Goal: Information Seeking & Learning: Learn about a topic

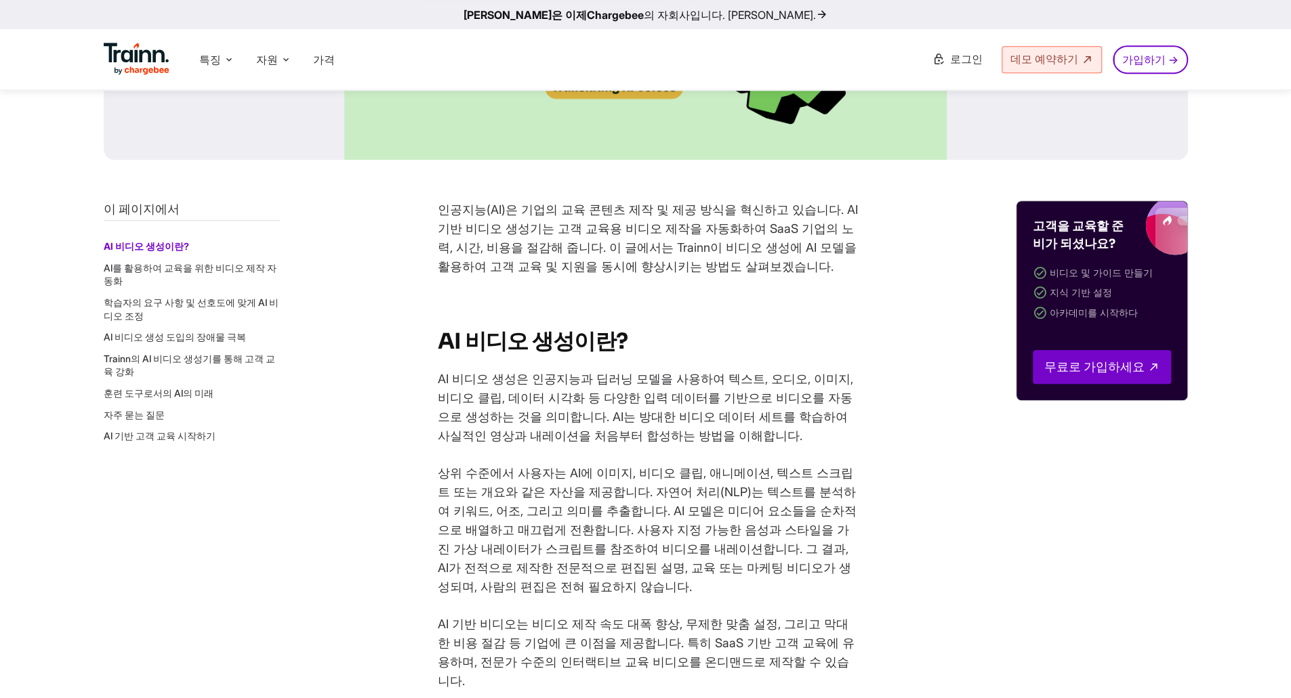
scroll to position [474, 0]
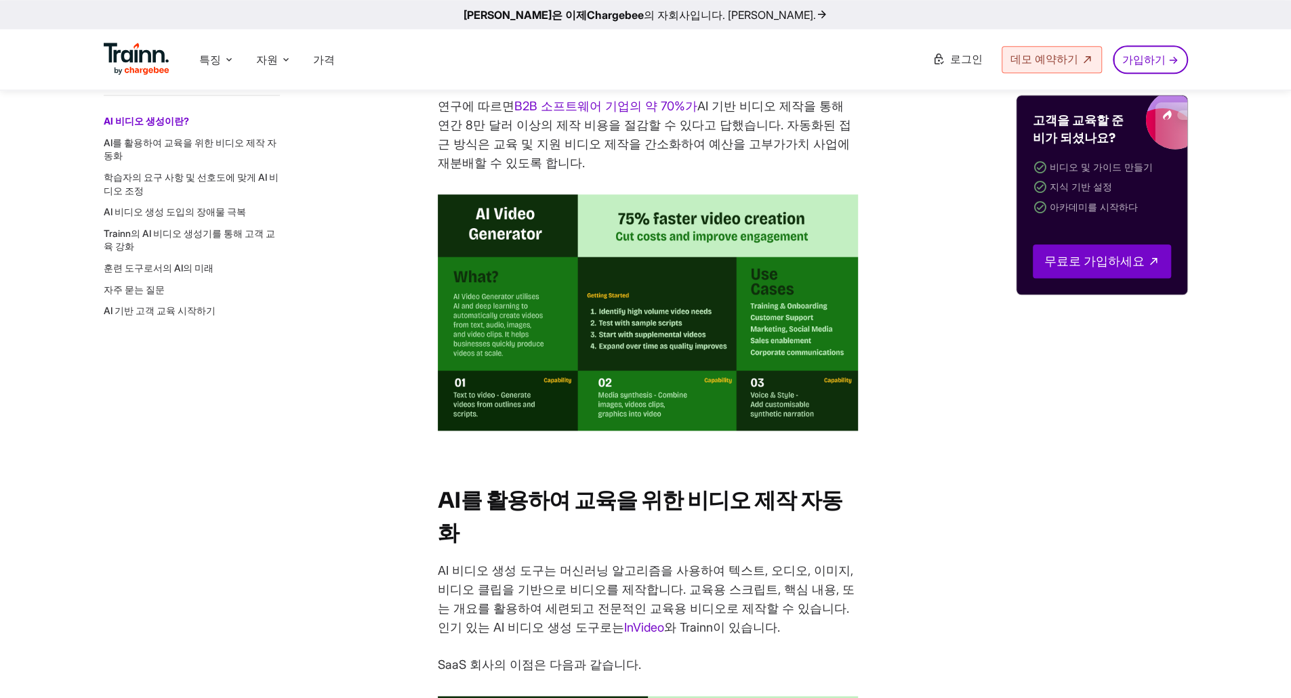
scroll to position [1084, 0]
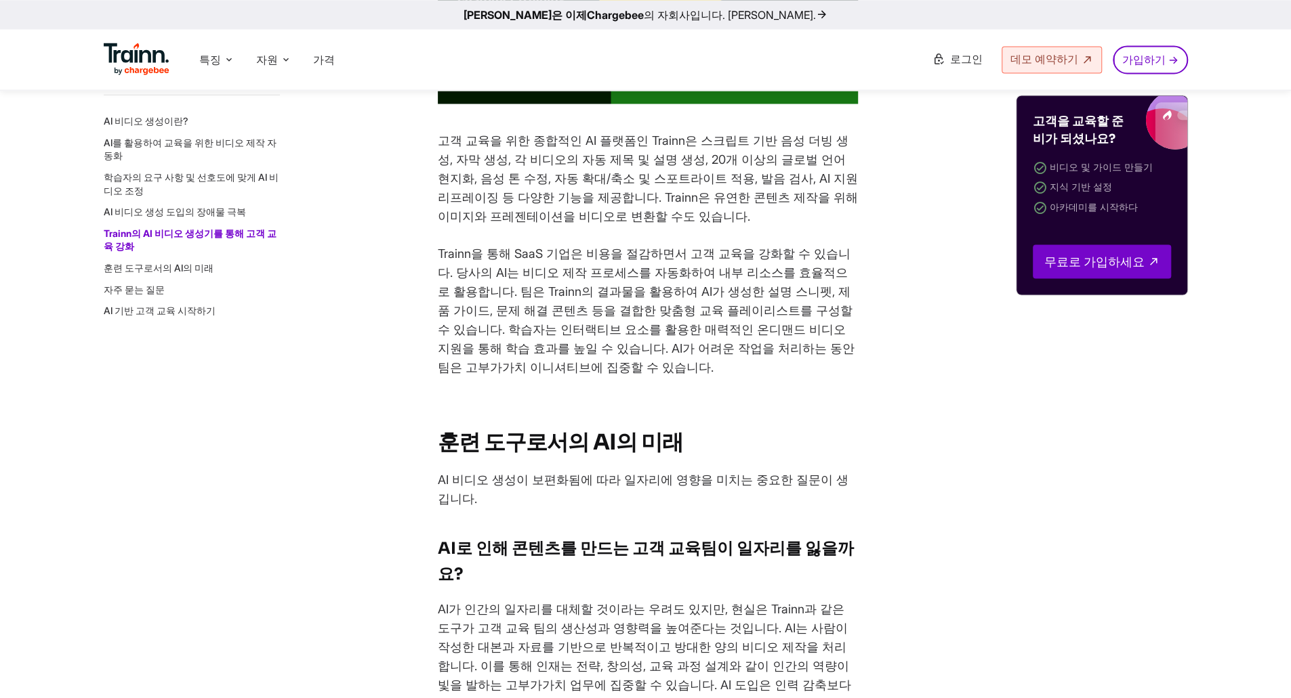
scroll to position [5808, 0]
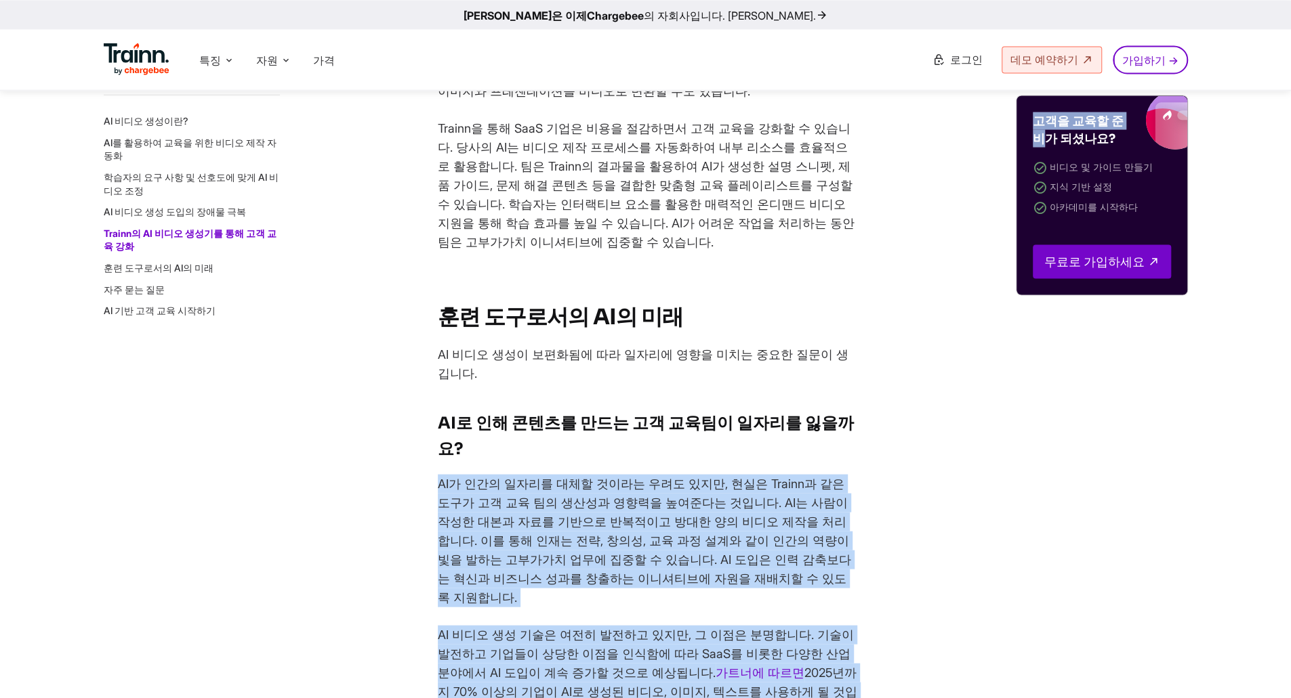
drag, startPoint x: 486, startPoint y: 223, endPoint x: 1045, endPoint y: 387, distance: 581.8
click at [858, 626] on p "AI 비디오 생성 기술은 여전히 발전하고 있지만, 그 이점은 분명합니다. 기술이 발전하고 기업들이 상당한 이점을 인식함에 따라 SaaS를 비롯…" at bounding box center [648, 673] width 420 height 95
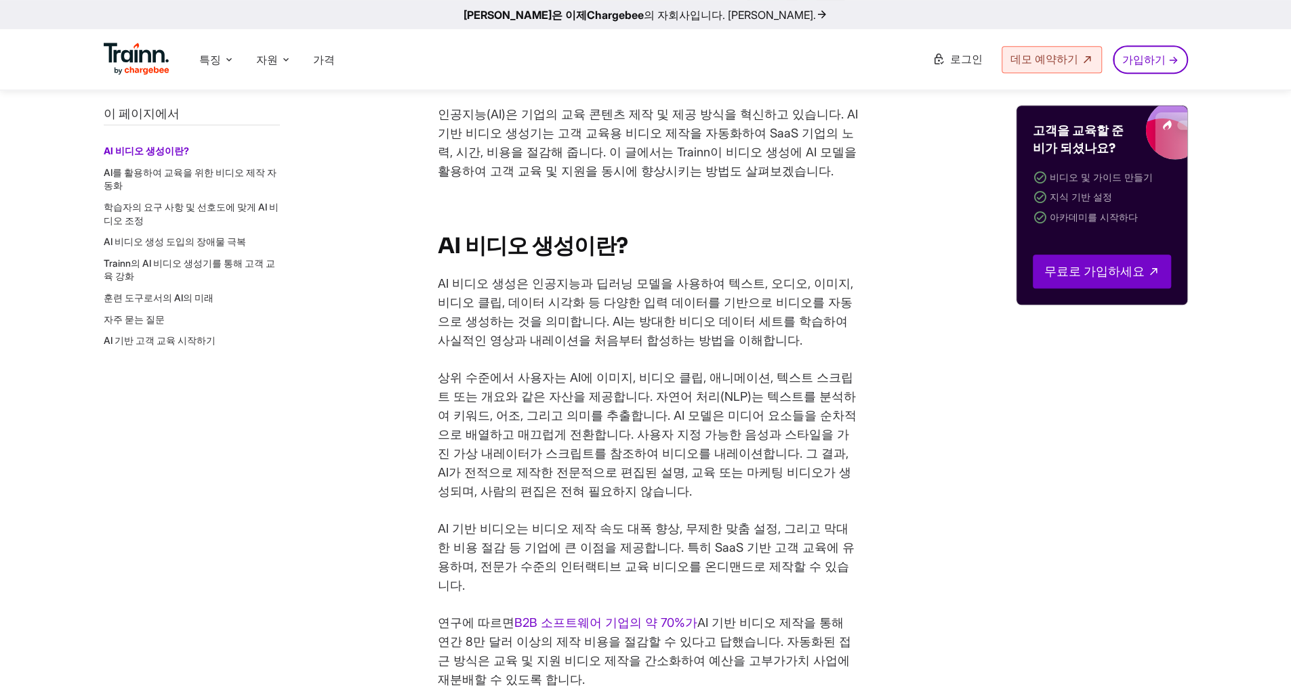
scroll to position [557, 0]
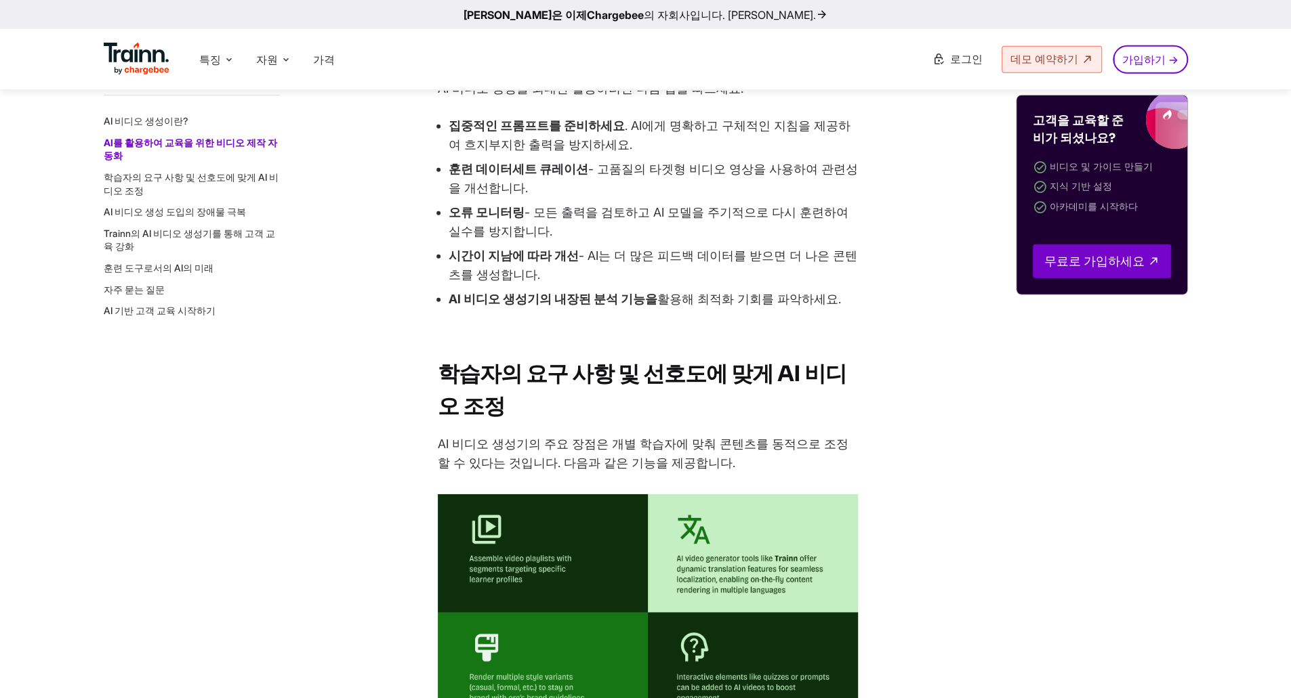
scroll to position [3334, 0]
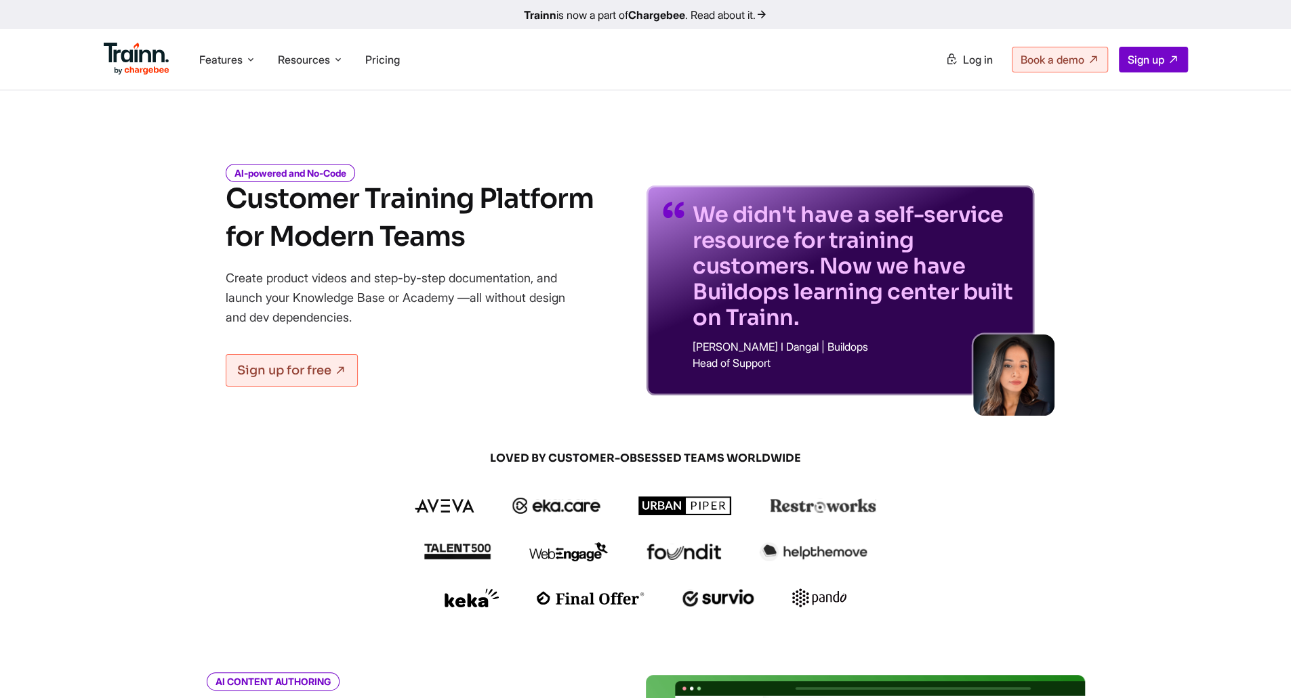
click at [406, 264] on div "AI-powered and No-Code Customer Training Platform for Modern Teams Create produ…" at bounding box center [410, 281] width 368 height 229
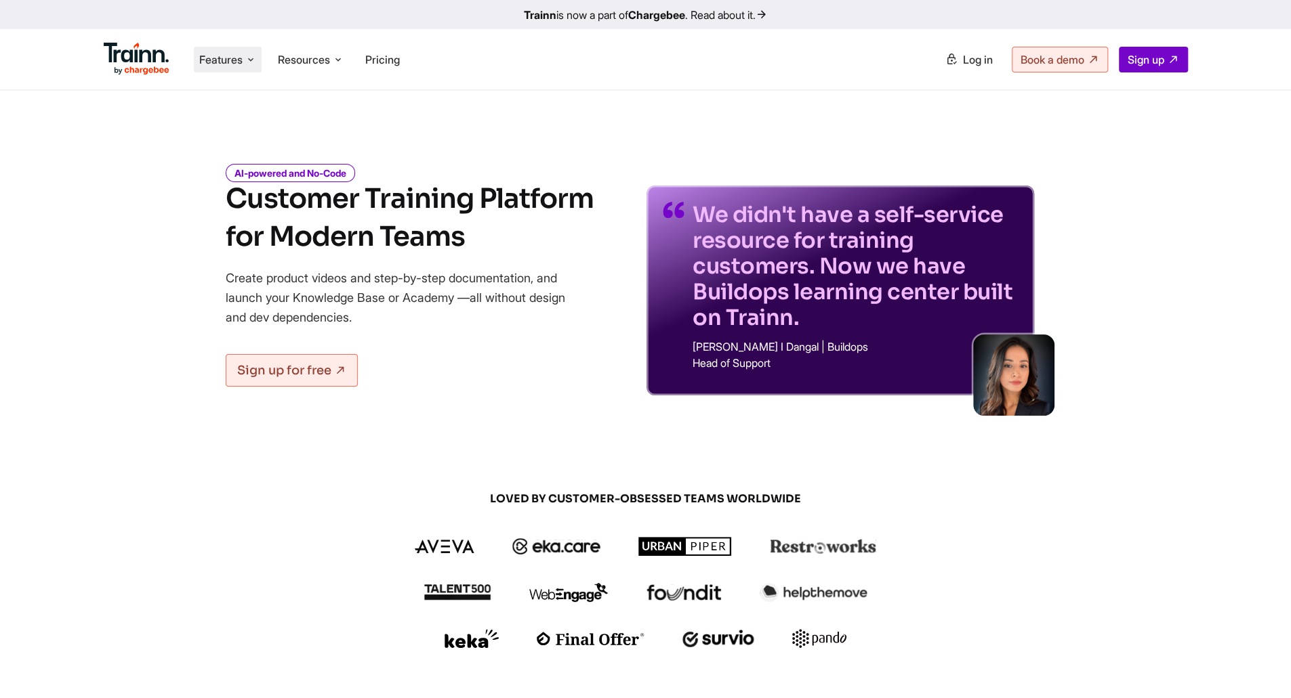
click at [246, 54] on li "Features Product Videos Create product & how-to videos in multiple languages. G…" at bounding box center [228, 60] width 68 height 26
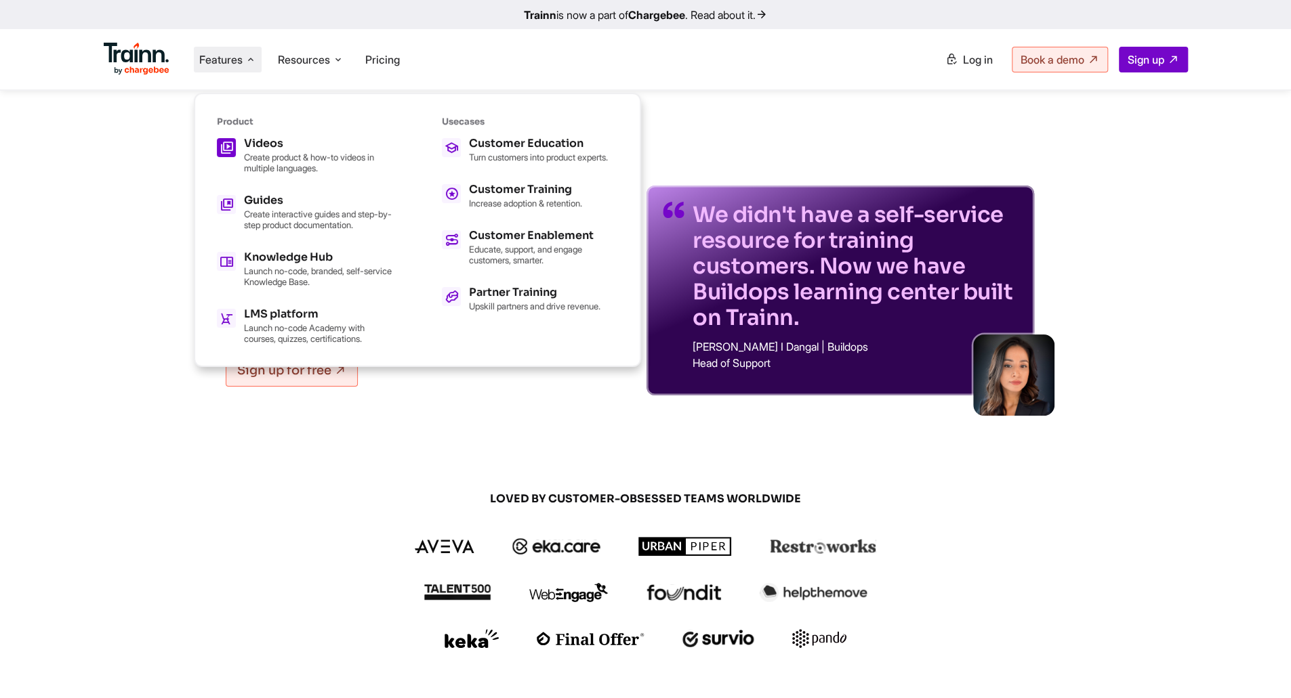
click at [257, 147] on h5 "Videos" at bounding box center [318, 143] width 149 height 11
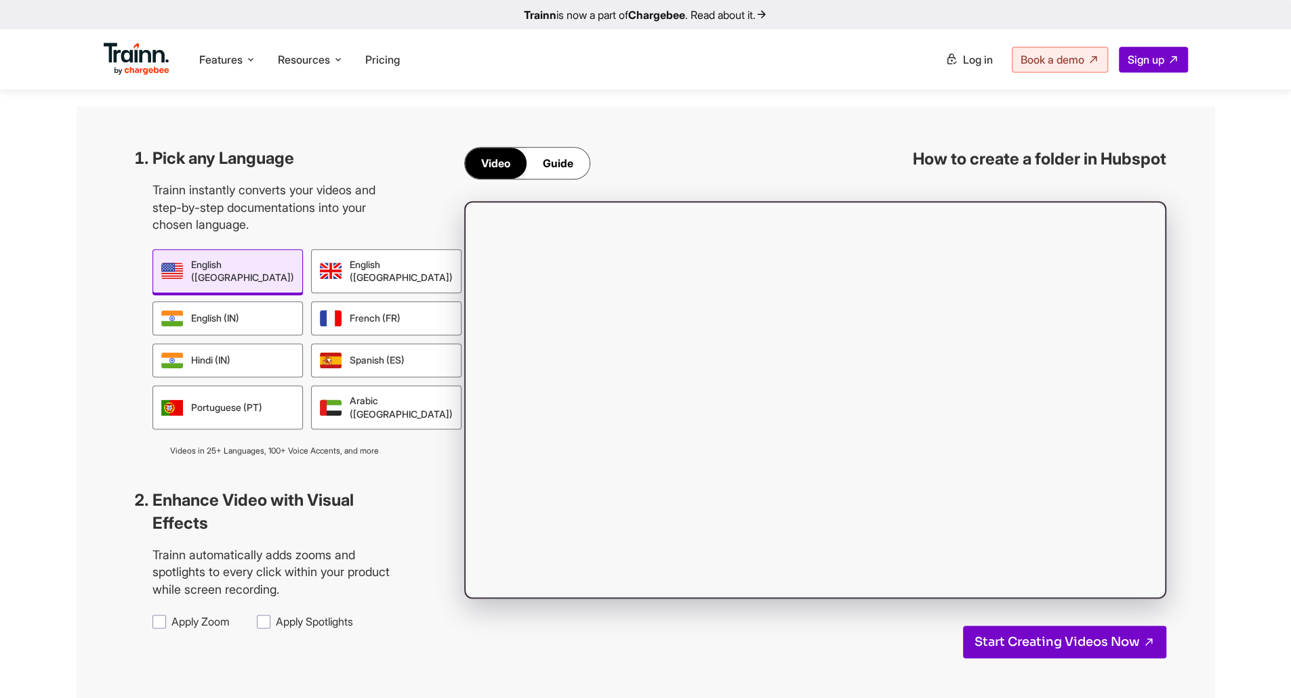
scroll to position [1084, 0]
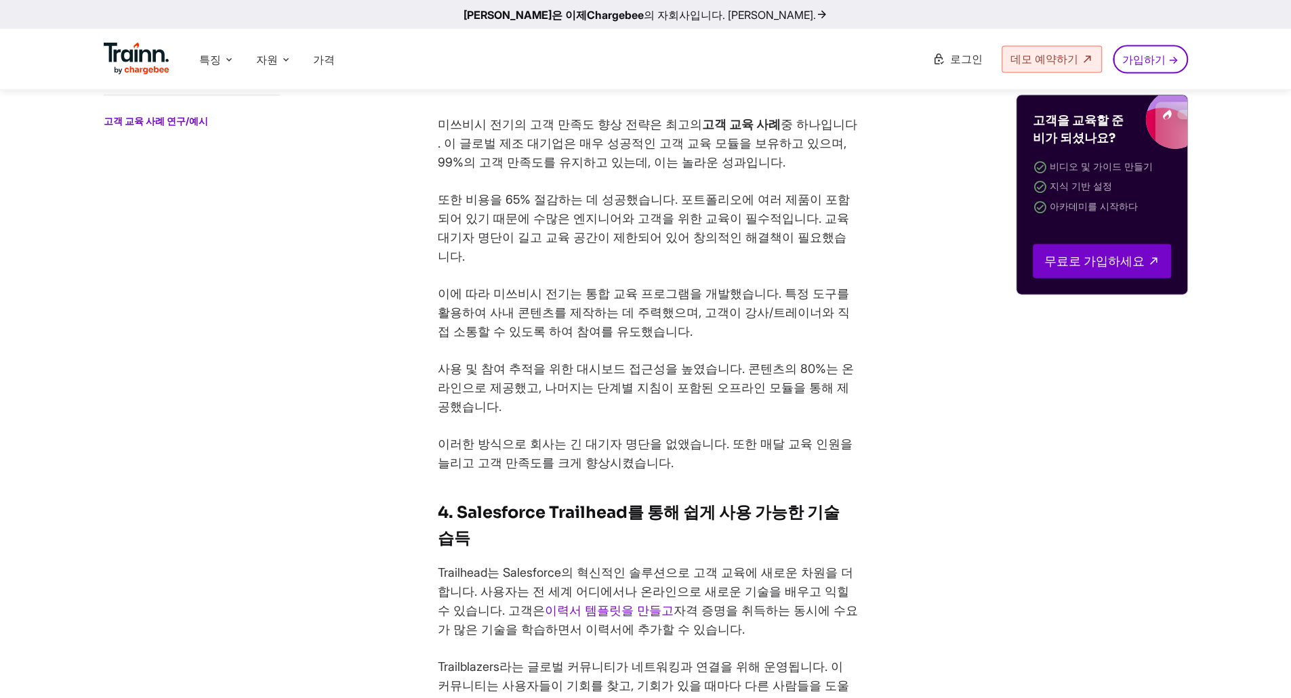
scroll to position [2236, 0]
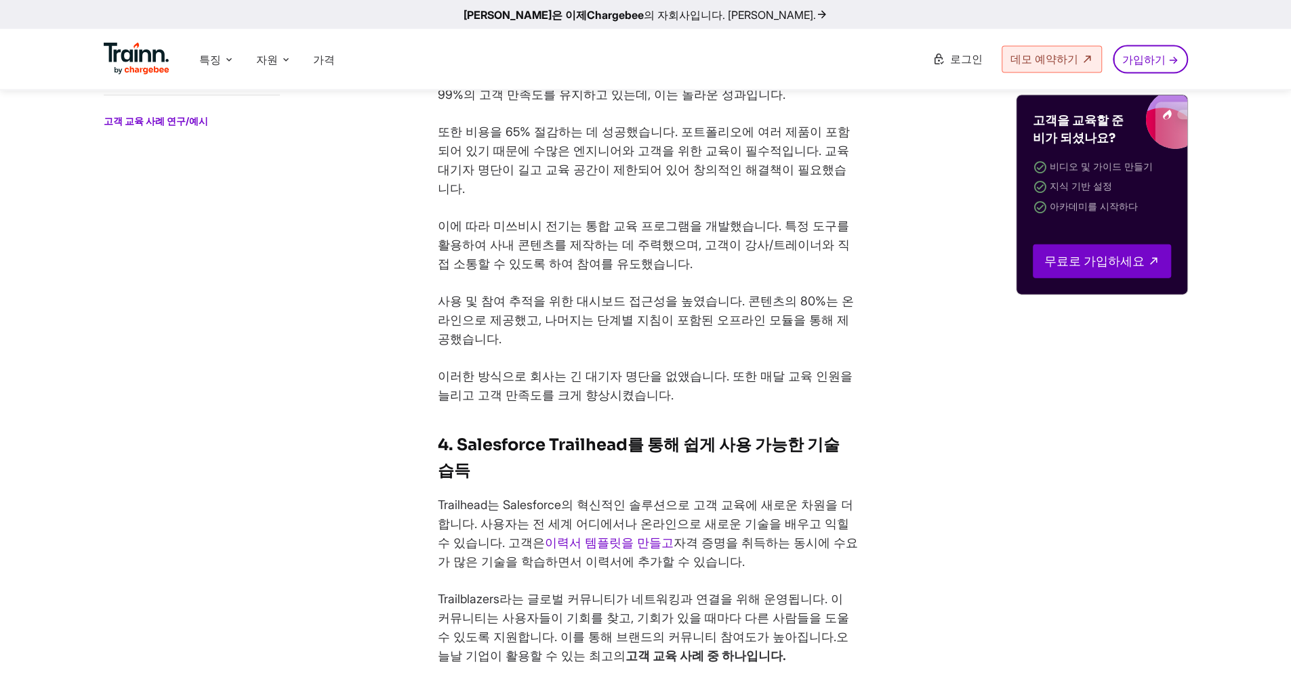
click at [417, 343] on div "이 페이지에서 고객 교육 사례 연구/예시 B2B SaaS 기업이라면 고객 교육 전략이 사업 목표 만큼이나 중요하다는 점을 이해해야 합니다 . …" at bounding box center [646, 142] width 1138 height 3420
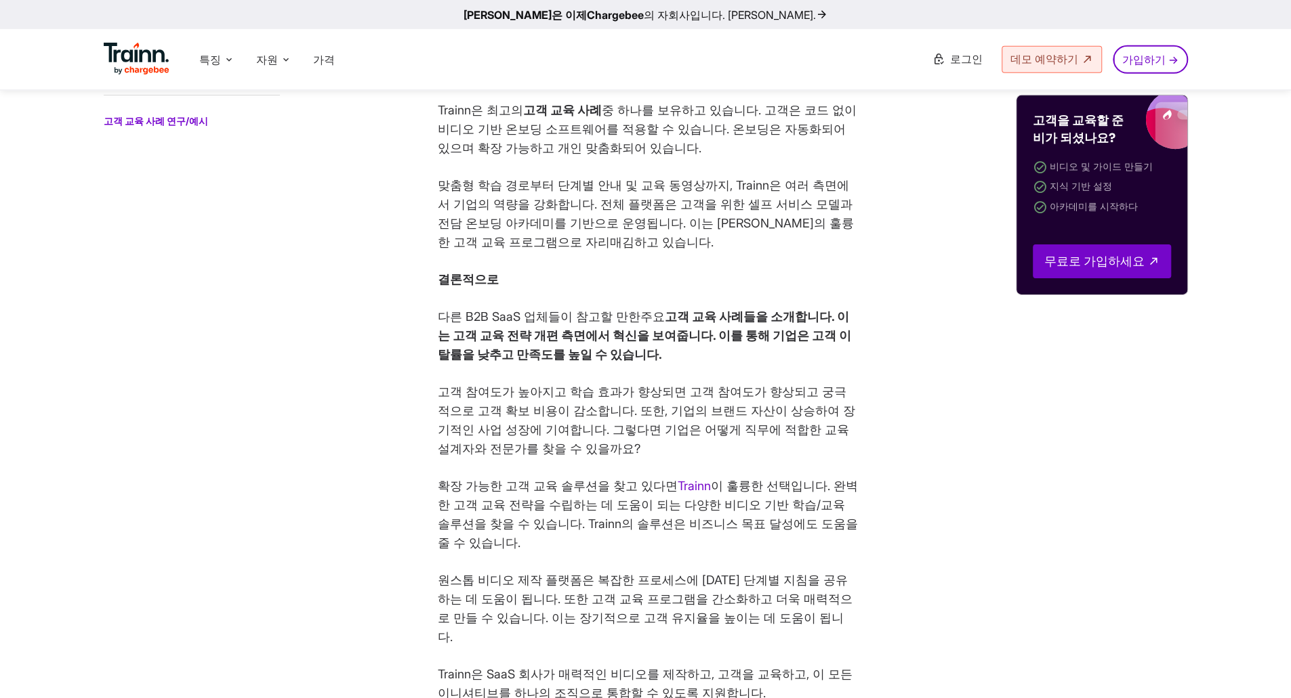
scroll to position [3590, 0]
